Goal: Find specific page/section: Find specific page/section

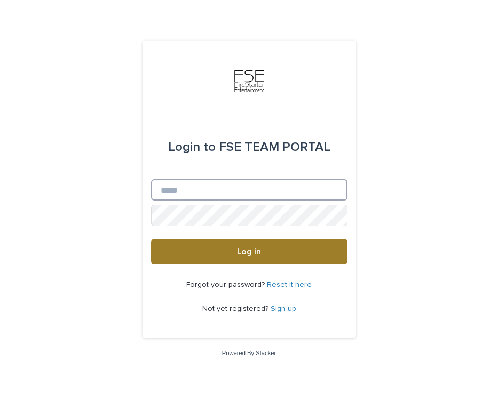
type input "**********"
click at [232, 256] on button "Log in" at bounding box center [249, 252] width 196 height 26
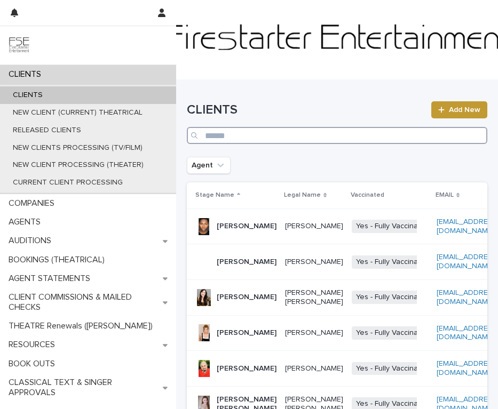
click at [413, 140] on input "Search" at bounding box center [337, 135] width 300 height 17
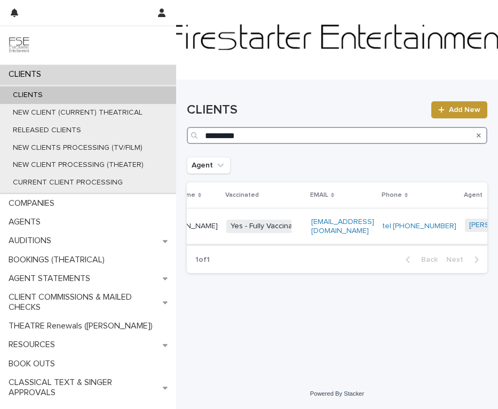
scroll to position [0, 141]
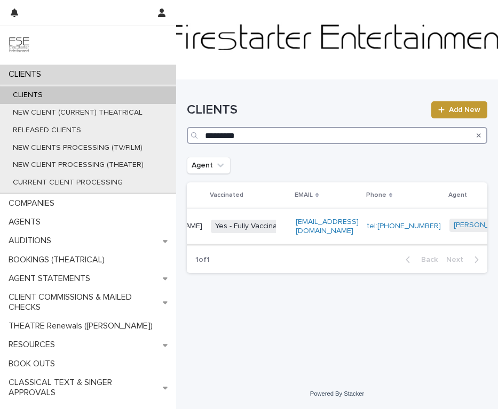
type input "*********"
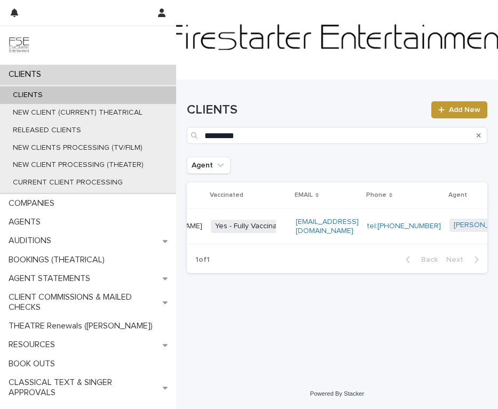
click at [376, 215] on td "tel:(631) 428-0216" at bounding box center [404, 227] width 82 height 36
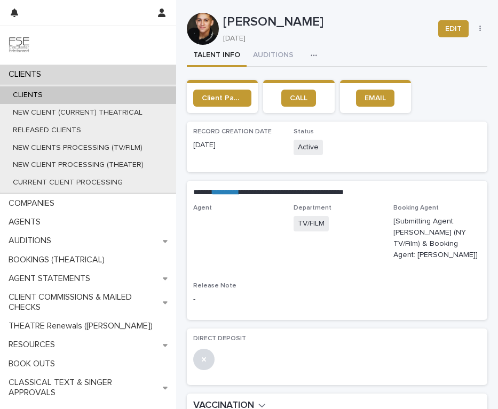
click at [223, 38] on p "06/23/2024" at bounding box center [324, 38] width 202 height 9
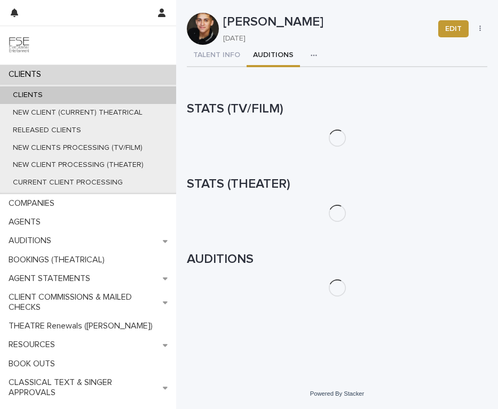
click at [259, 49] on button "AUDITIONS" at bounding box center [273, 56] width 53 height 22
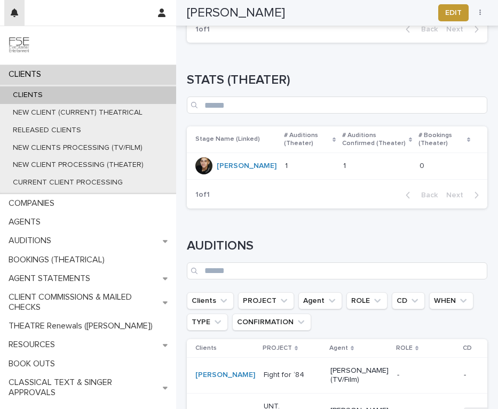
scroll to position [471, 0]
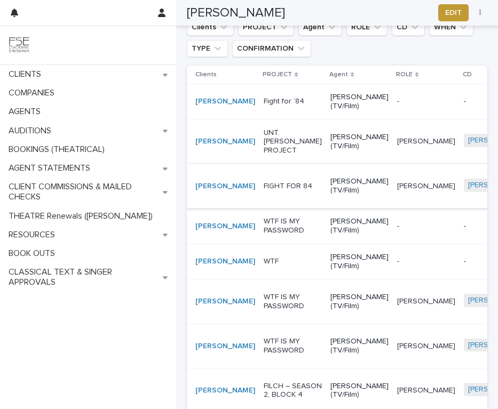
scroll to position [439, 0]
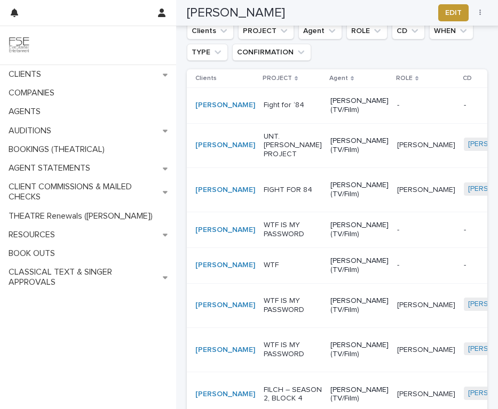
click at [393, 119] on td "- -" at bounding box center [426, 106] width 67 height 36
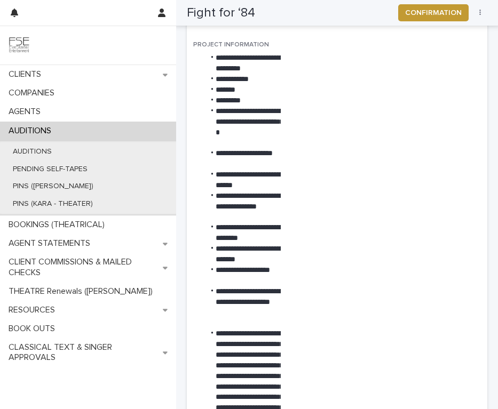
scroll to position [451, 0]
